Goal: Task Accomplishment & Management: Manage account settings

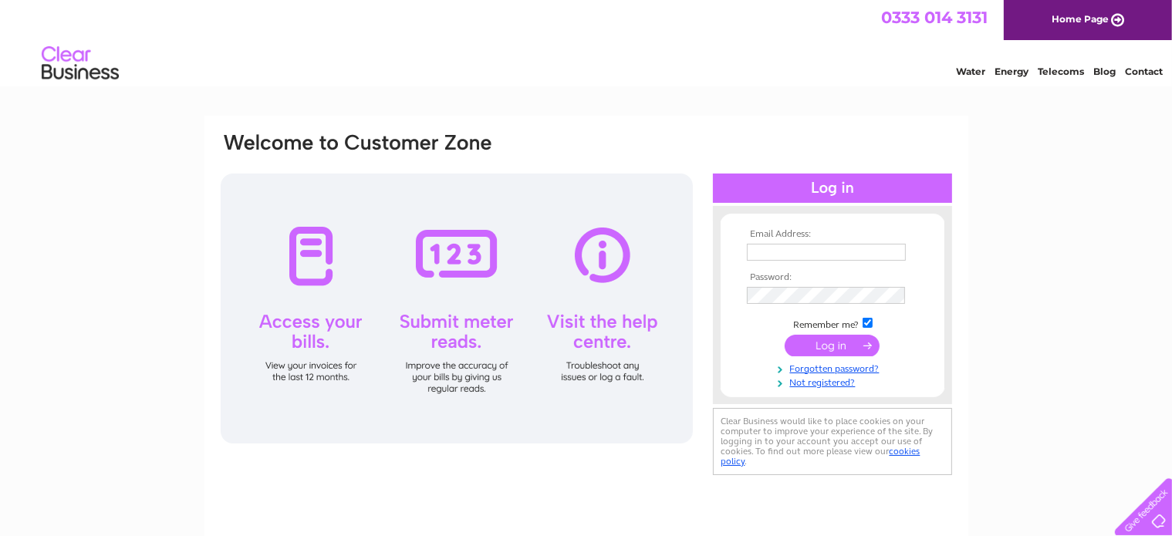
type input "alanrmayne@gmail.com"
click at [802, 342] on input "submit" at bounding box center [832, 346] width 95 height 22
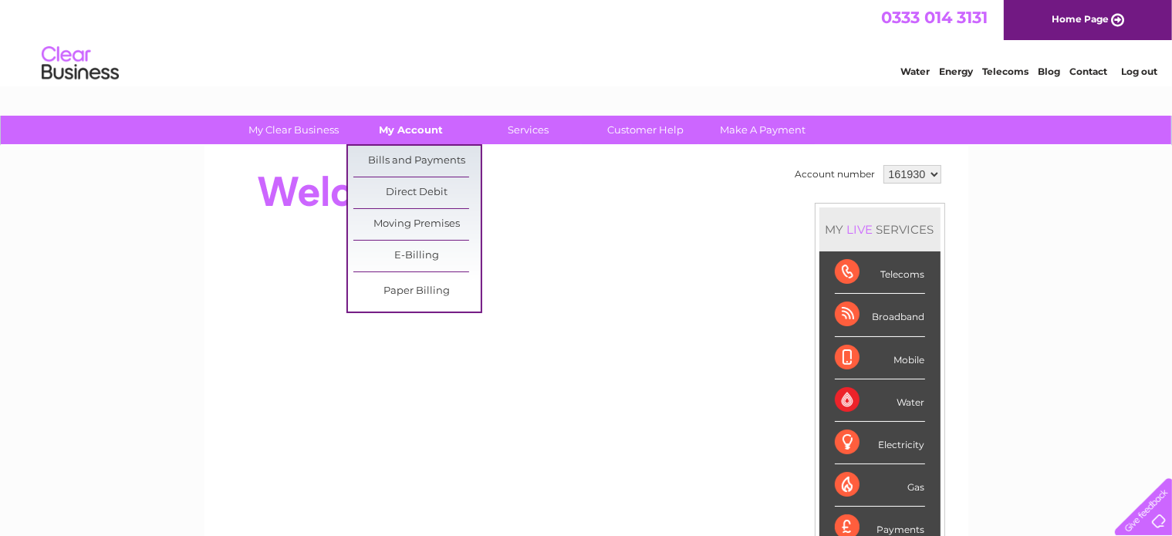
click at [381, 129] on link "My Account" at bounding box center [410, 130] width 127 height 29
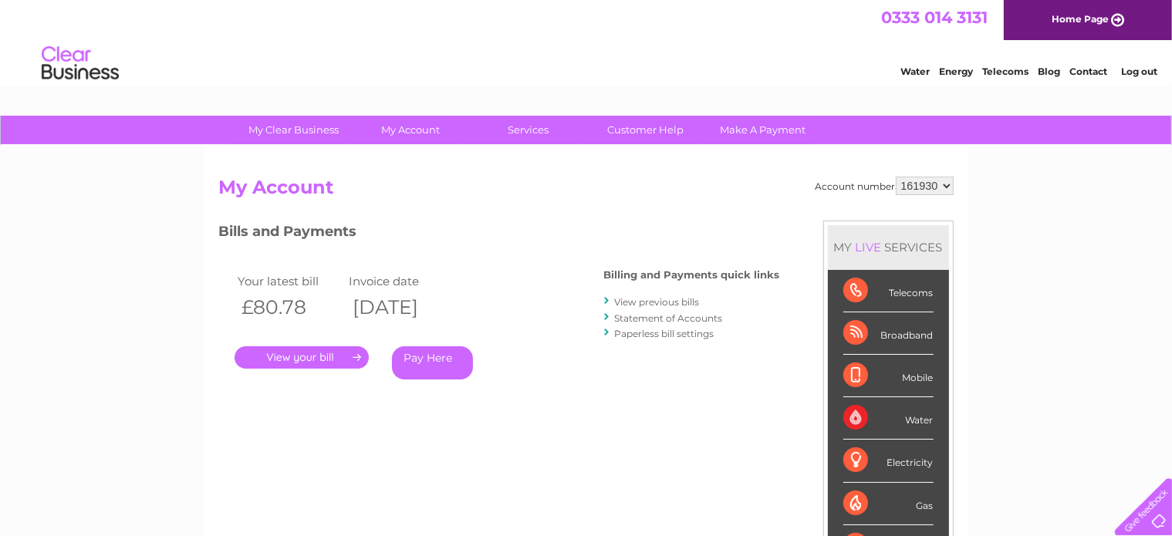
click at [297, 356] on link "." at bounding box center [302, 358] width 134 height 22
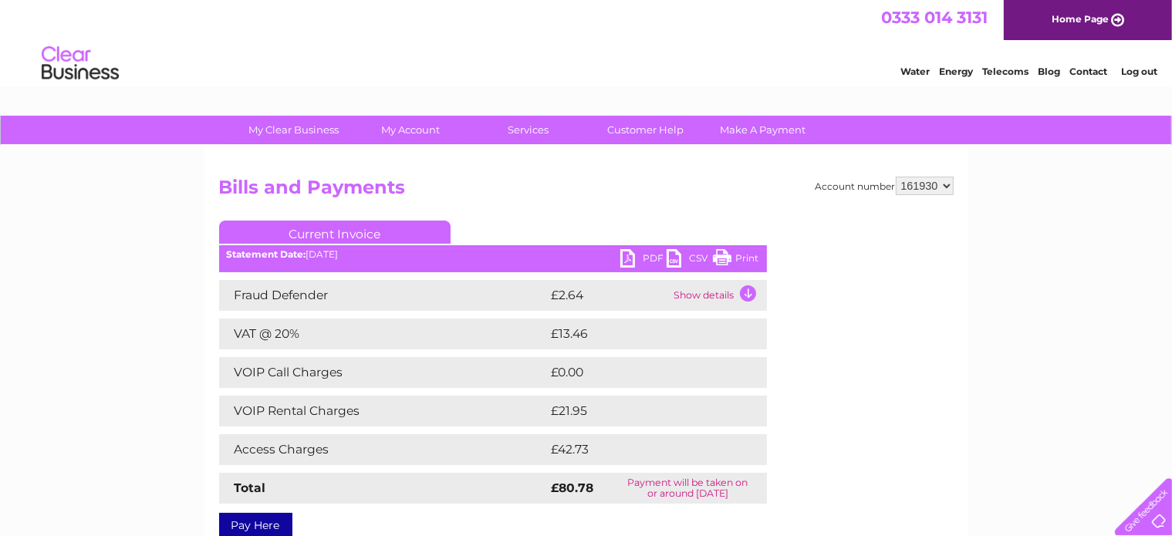
click at [627, 259] on link "PDF" at bounding box center [644, 260] width 46 height 22
click at [617, 160] on div "Account number 161930 Bills and Payments Current Invoice PDF CSV Print" at bounding box center [587, 362] width 764 height 432
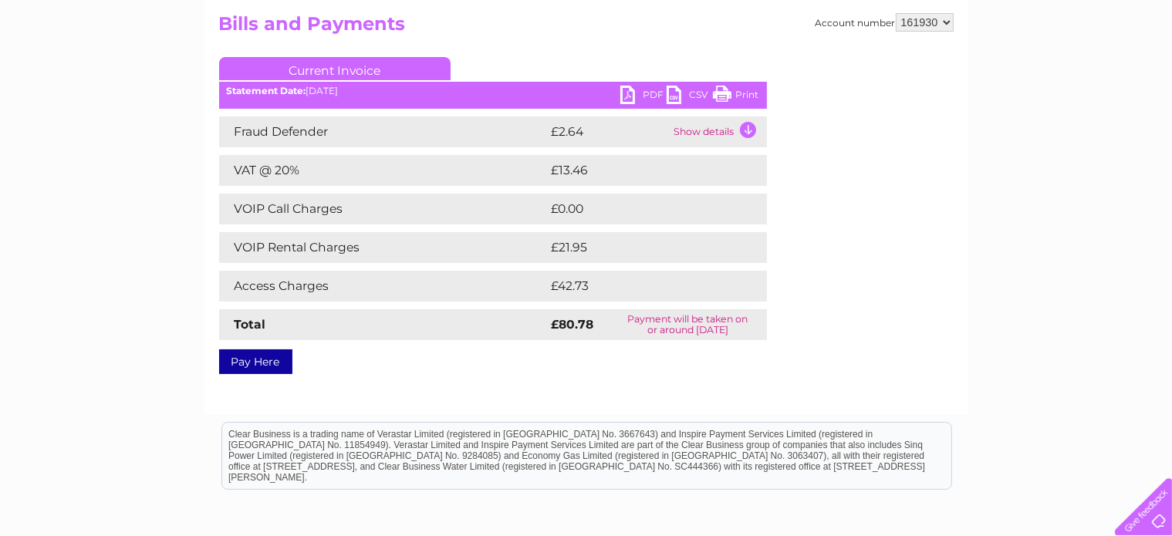
scroll to position [216, 0]
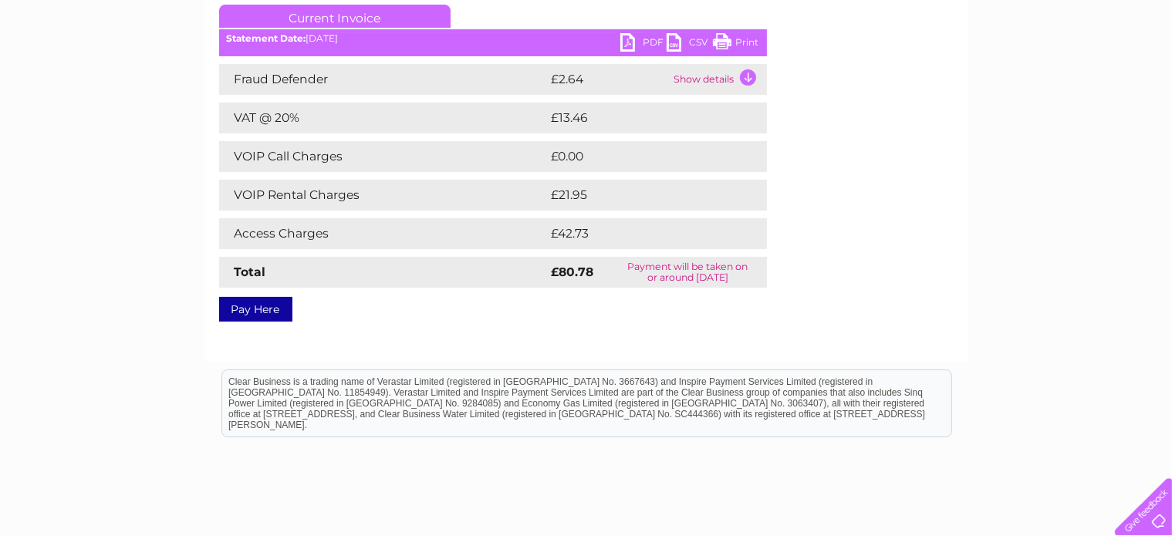
click at [634, 44] on link "PDF" at bounding box center [644, 44] width 46 height 22
